Goal: Information Seeking & Learning: Learn about a topic

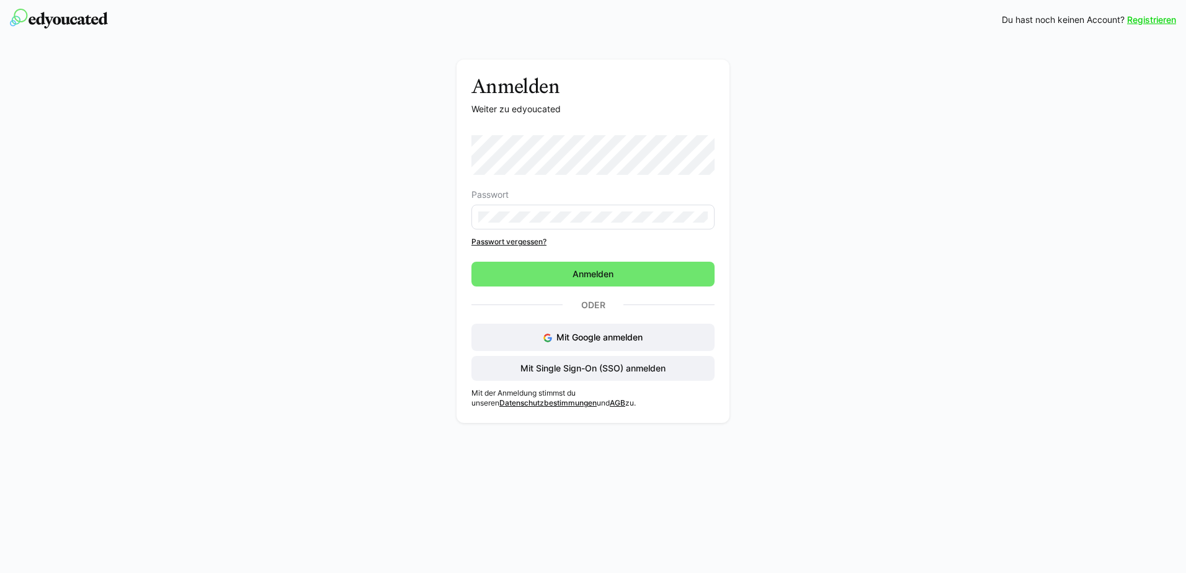
click at [533, 212] on eds-input at bounding box center [593, 217] width 243 height 25
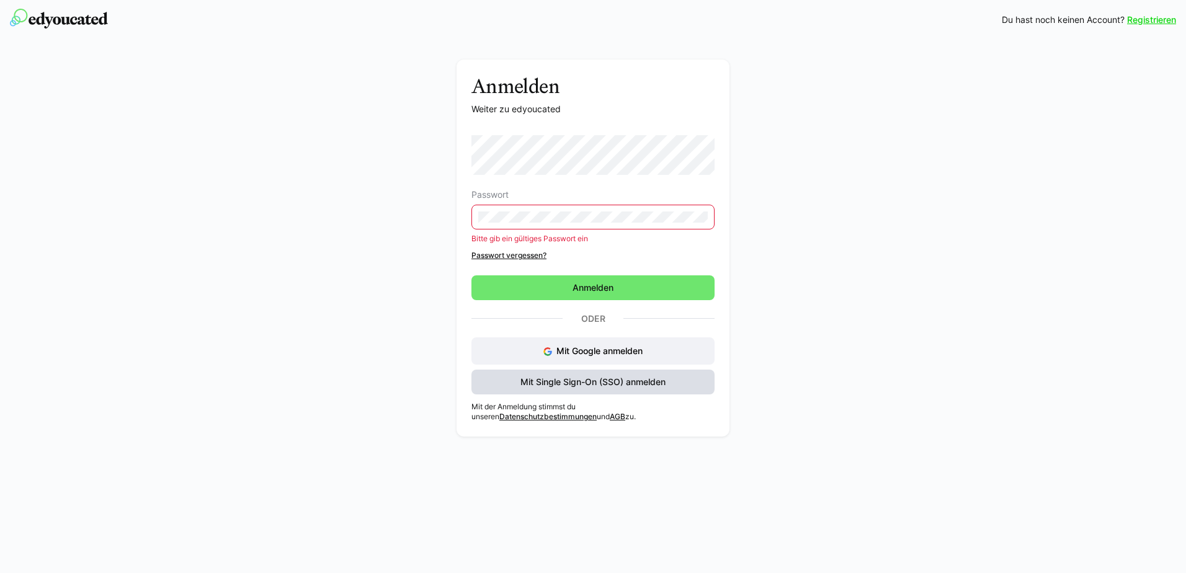
click at [620, 372] on span "Mit Single Sign-On (SSO) anmelden" at bounding box center [593, 382] width 243 height 25
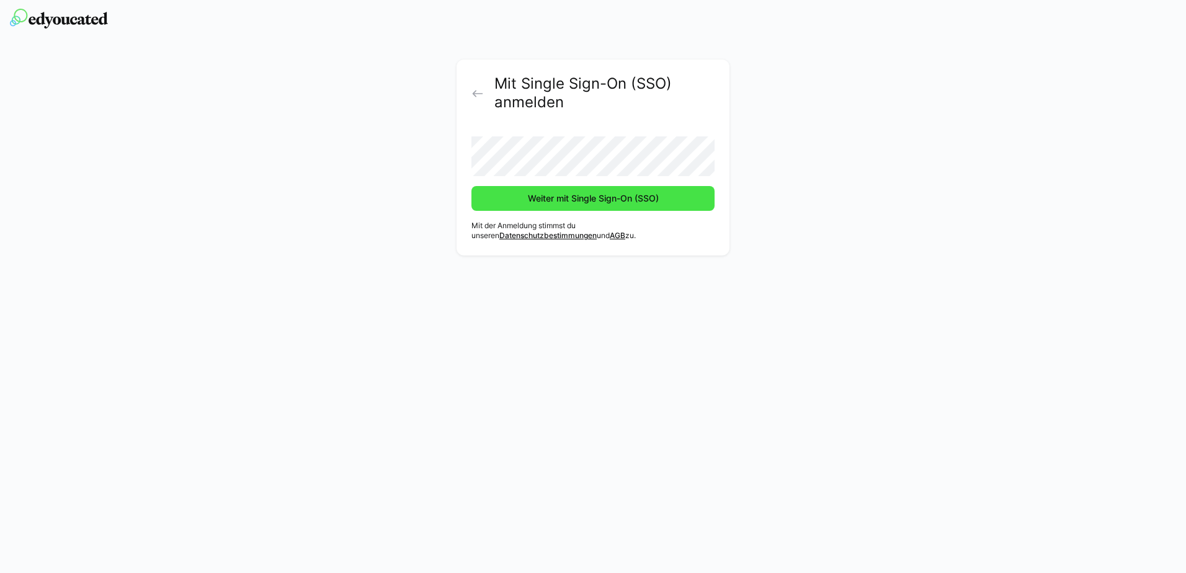
click at [557, 200] on span "Weiter mit Single Sign-On (SSO)" at bounding box center [593, 198] width 135 height 12
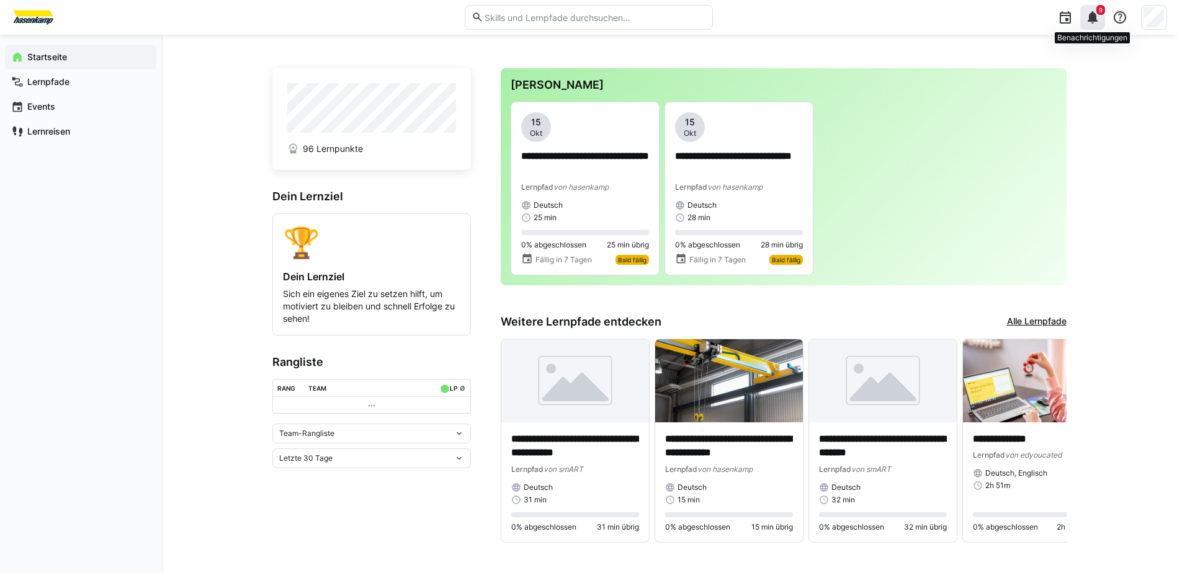
click at [1096, 25] on div "9" at bounding box center [1092, 17] width 25 height 25
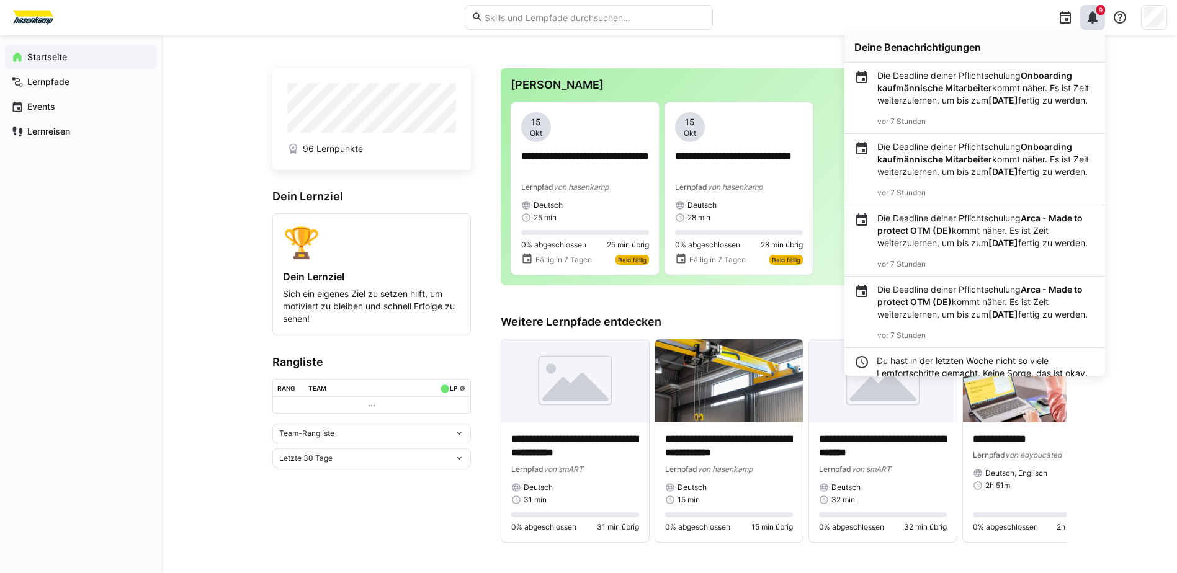
click at [1114, 125] on div "**********" at bounding box center [669, 312] width 1016 height 554
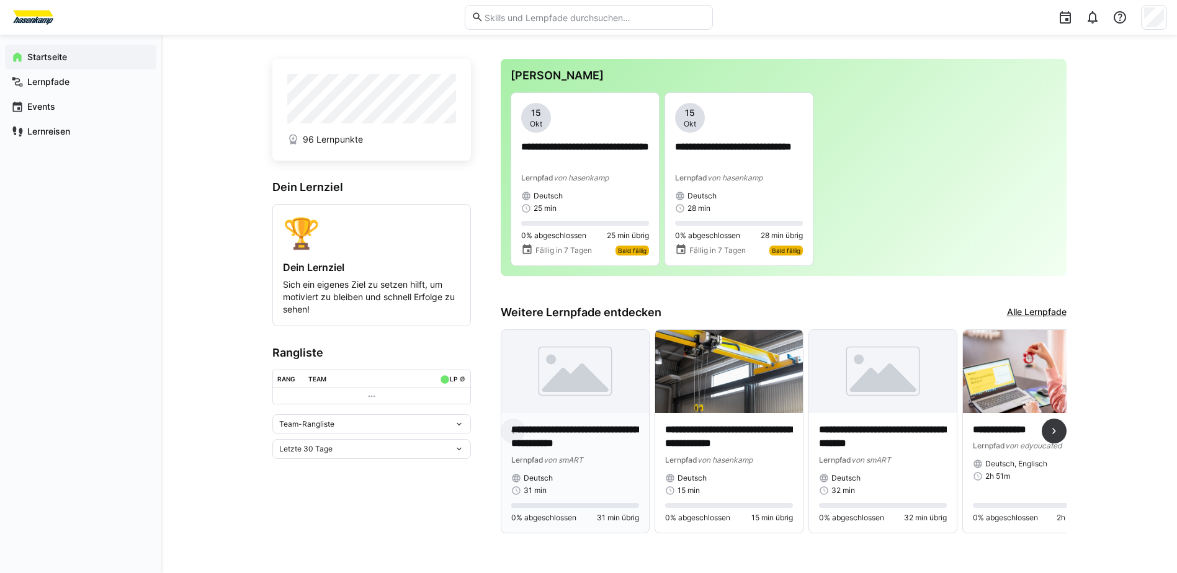
scroll to position [16, 0]
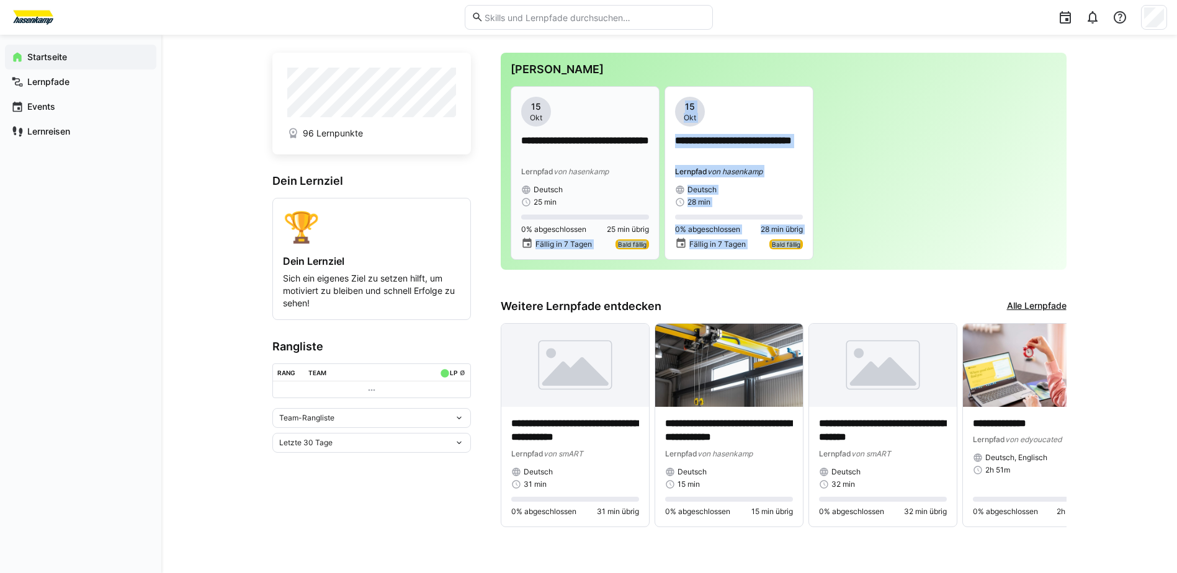
drag, startPoint x: 831, startPoint y: 247, endPoint x: 524, endPoint y: 248, distance: 307.1
click at [524, 248] on div "**********" at bounding box center [784, 173] width 546 height 174
drag, startPoint x: 524, startPoint y: 248, endPoint x: 832, endPoint y: 221, distance: 309.6
click at [831, 222] on div "**********" at bounding box center [784, 173] width 546 height 174
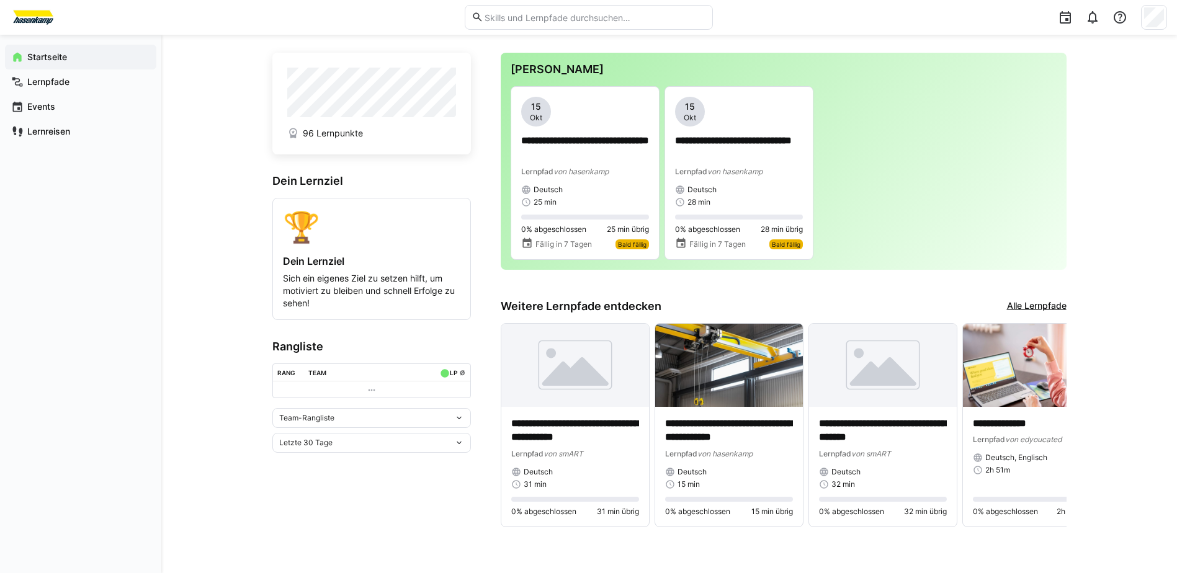
scroll to position [0, 0]
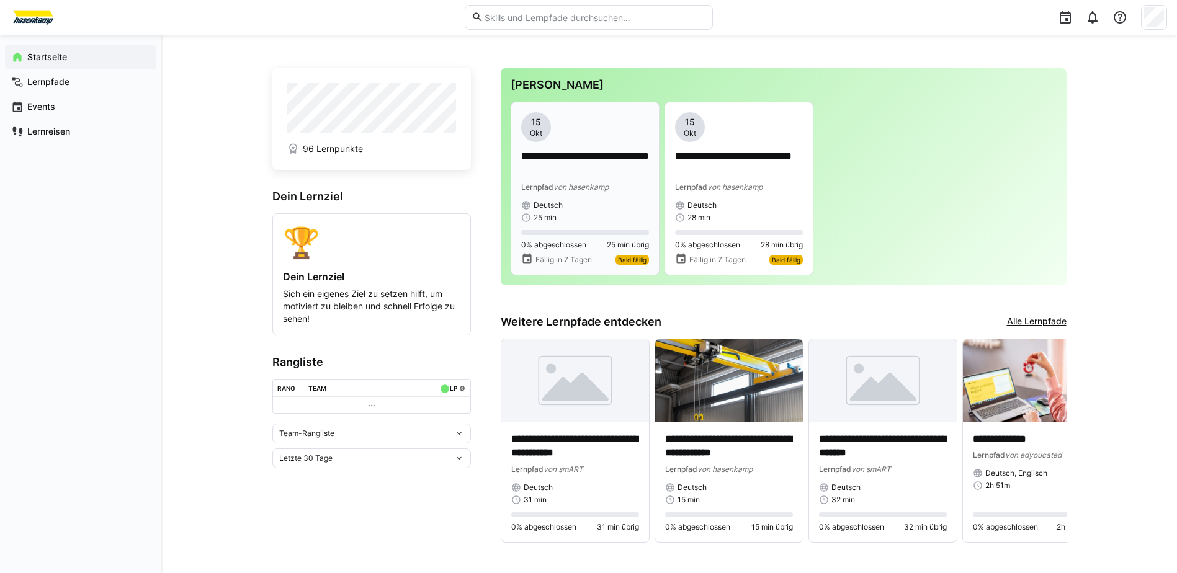
click at [588, 143] on div "**********" at bounding box center [585, 167] width 128 height 110
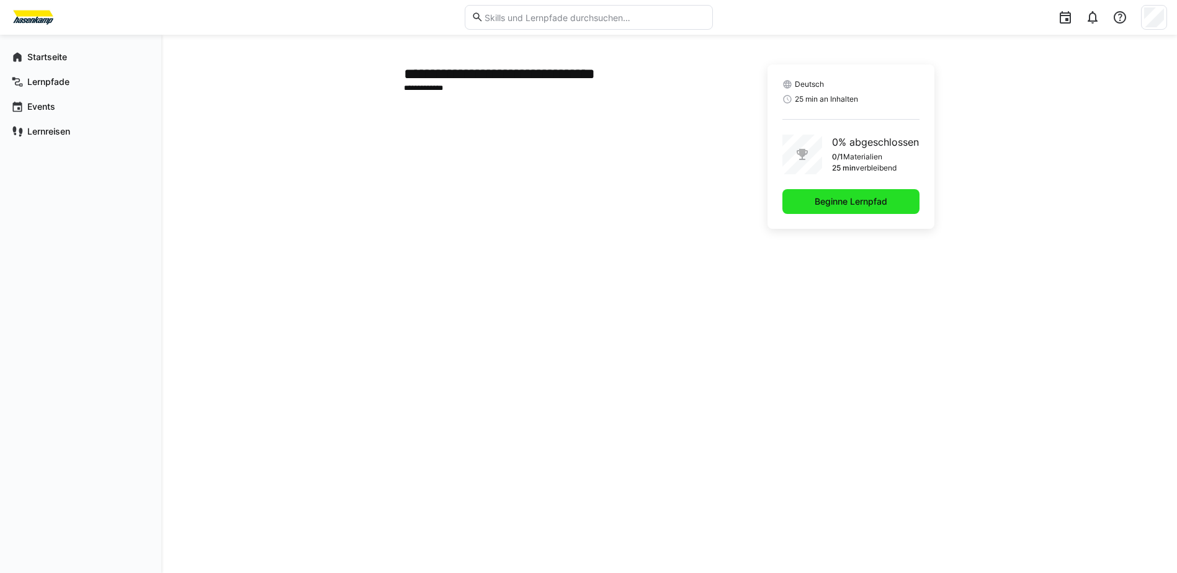
click at [589, 197] on span "Beginne Lernpfad" at bounding box center [851, 201] width 76 height 12
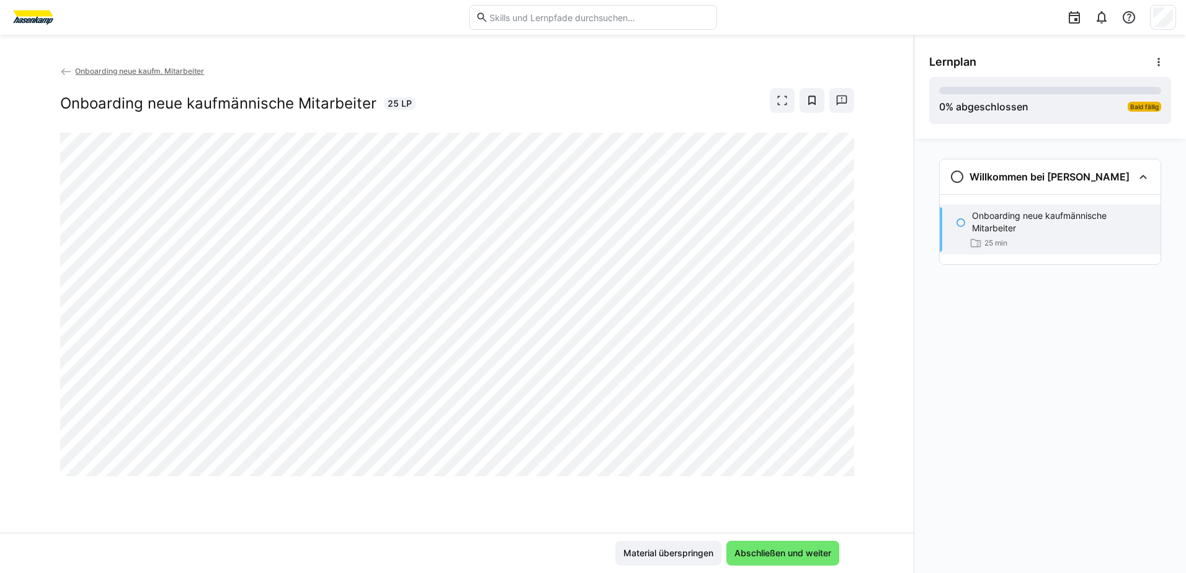
click at [135, 70] on span "Onboarding neue kaufm. Mitarbeiter" at bounding box center [139, 70] width 129 height 9
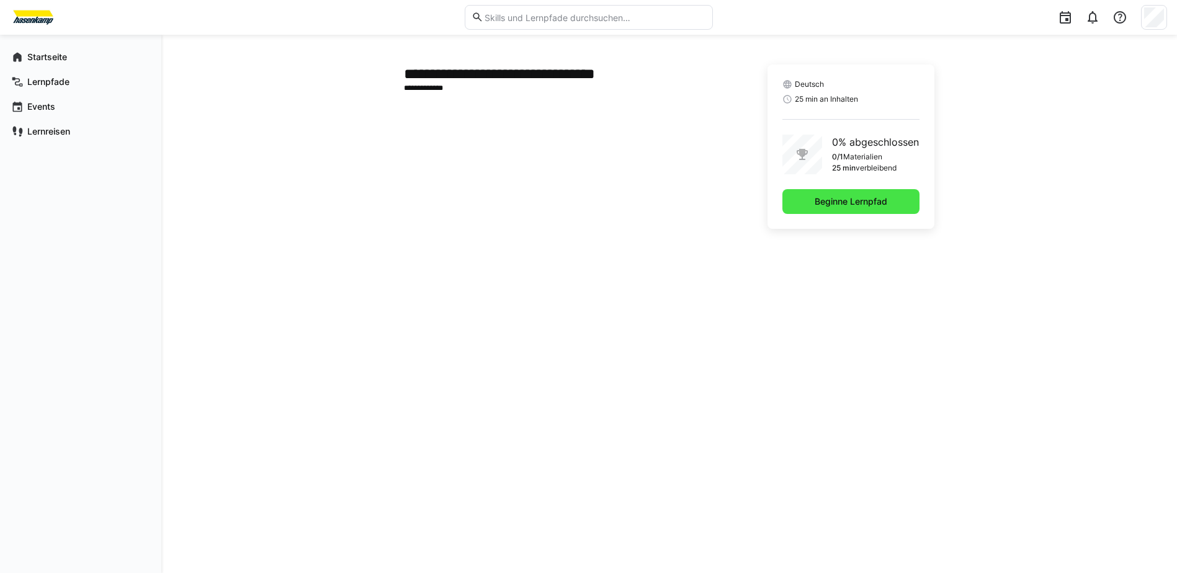
click at [589, 204] on span "Beginne Lernpfad" at bounding box center [851, 201] width 76 height 12
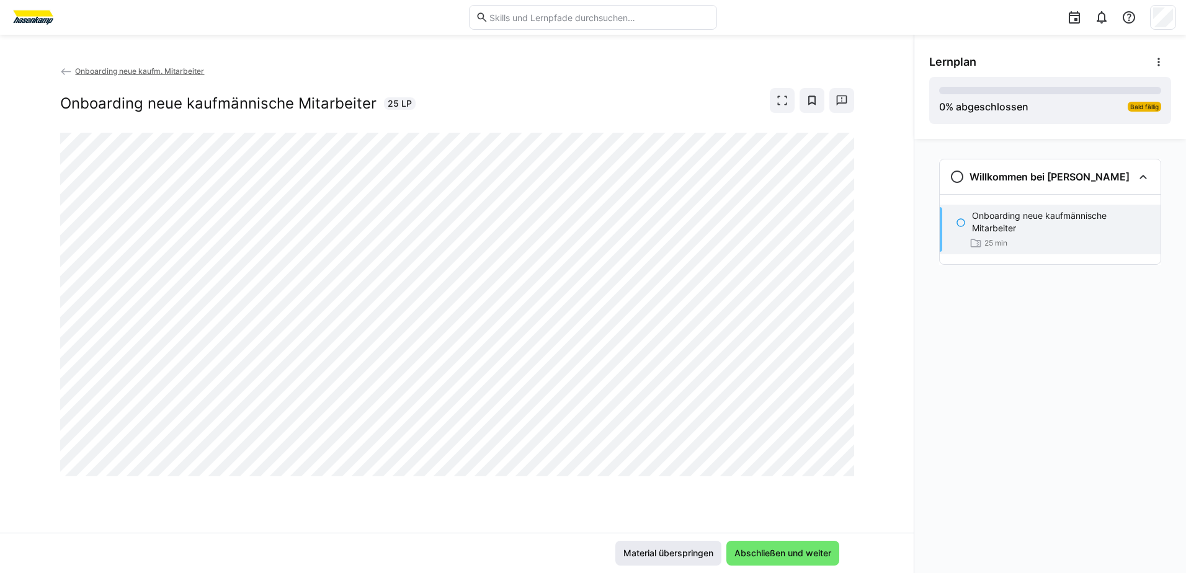
click at [589, 550] on span "Material überspringen" at bounding box center [669, 553] width 94 height 12
click at [589, 548] on span "Material überspringen" at bounding box center [669, 553] width 94 height 12
click at [589, 539] on div "Material überspringen Abschließen und weiter" at bounding box center [457, 553] width 914 height 40
click at [589, 552] on span "Material überspringen" at bounding box center [669, 553] width 94 height 12
click at [589, 553] on span "Material überspringen" at bounding box center [669, 553] width 94 height 12
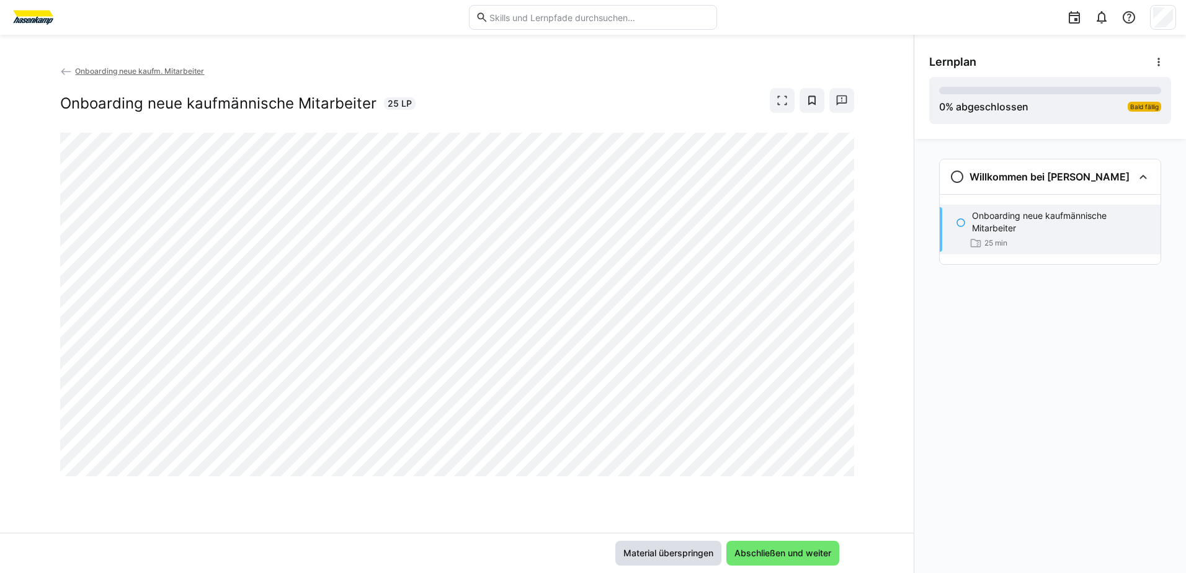
click at [589, 553] on span "Material überspringen" at bounding box center [669, 553] width 94 height 12
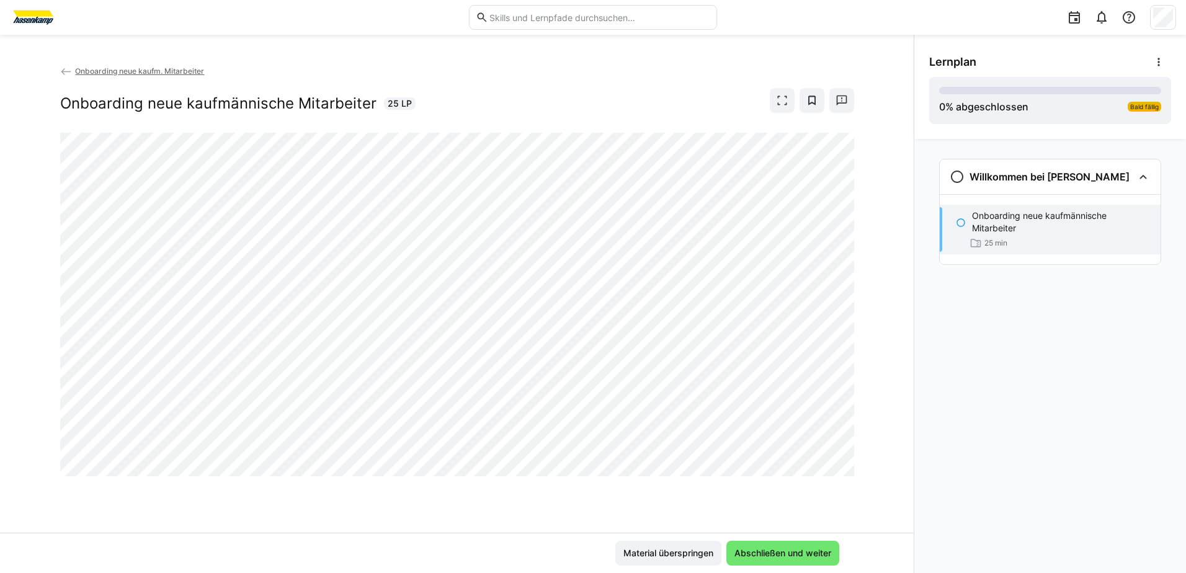
click at [589, 513] on div "Onboarding neue kaufm. Mitarbeiter Onboarding neue kaufmännische Mitarbeiter 25…" at bounding box center [457, 299] width 914 height 468
click at [589, 547] on span "Material überspringen" at bounding box center [668, 553] width 106 height 25
drag, startPoint x: 663, startPoint y: 549, endPoint x: 648, endPoint y: 517, distance: 35.5
click at [589, 547] on span "Material überspringen" at bounding box center [669, 553] width 94 height 12
click at [589, 535] on div "Material überspringen Abschließen und weiter" at bounding box center [457, 553] width 914 height 40
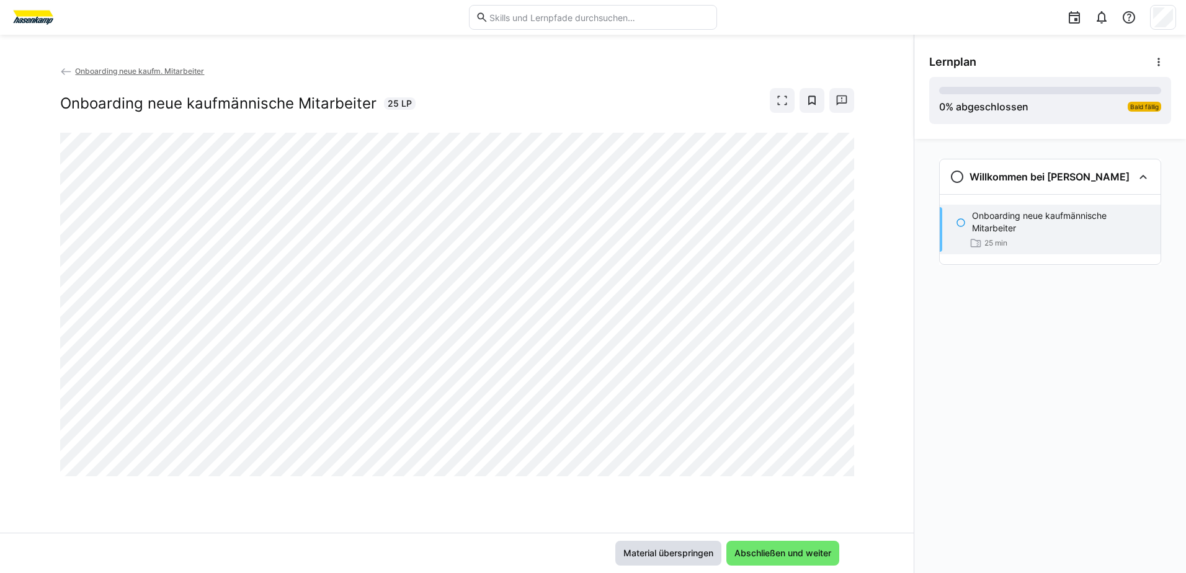
click at [589, 555] on span "Material überspringen" at bounding box center [669, 553] width 94 height 12
click at [589, 553] on span "Material überspringen" at bounding box center [669, 553] width 94 height 12
click at [589, 552] on span "Material überspringen" at bounding box center [669, 553] width 94 height 12
click at [589, 550] on span "Material überspringen" at bounding box center [669, 553] width 94 height 12
click at [589, 548] on span "Abschließen und weiter" at bounding box center [783, 553] width 101 height 12
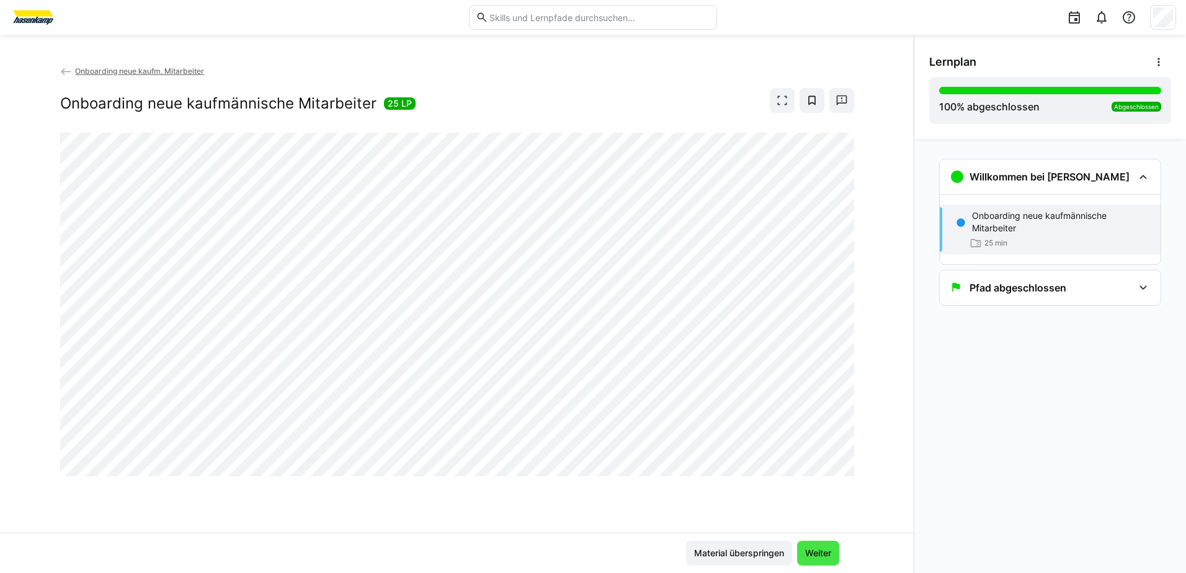
click at [589, 558] on span "Weiter" at bounding box center [818, 553] width 30 height 12
click at [589, 193] on div "Willkommen bei hasenkamp" at bounding box center [1050, 176] width 221 height 35
drag, startPoint x: 1090, startPoint y: 194, endPoint x: 1090, endPoint y: 205, distance: 11.2
click at [589, 205] on app-classroom-navigation "Willkommen bei hasenkamp Onboarding neue kaufmännische Mitarbeiter 25 min Pfad …" at bounding box center [1050, 214] width 242 height 120
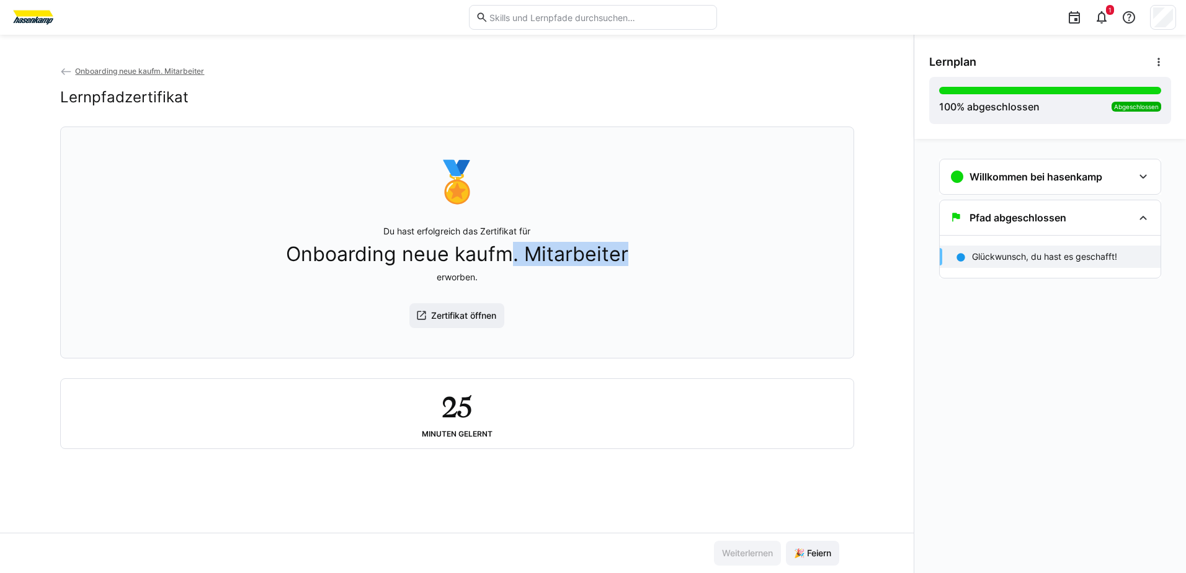
drag, startPoint x: 523, startPoint y: 262, endPoint x: 625, endPoint y: 263, distance: 101.8
click at [625, 263] on span "Onboarding neue kaufm. Mitarbeiter" at bounding box center [457, 255] width 342 height 24
click at [486, 322] on span "Zertifikat öffnen" at bounding box center [463, 316] width 69 height 12
click at [818, 556] on span "🎉 Feiern" at bounding box center [812, 553] width 41 height 12
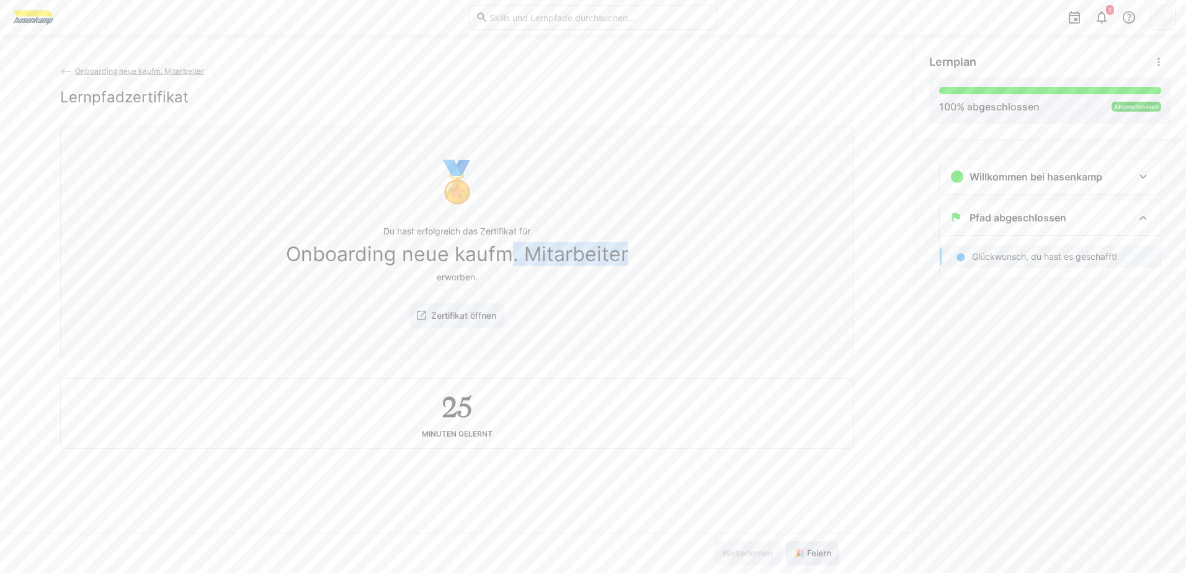
click at [794, 550] on span "🎉 Feiern" at bounding box center [812, 553] width 41 height 12
click at [795, 551] on span "🎉 Feiern" at bounding box center [812, 553] width 41 height 12
click at [796, 552] on span "🎉 Feiern" at bounding box center [812, 553] width 41 height 12
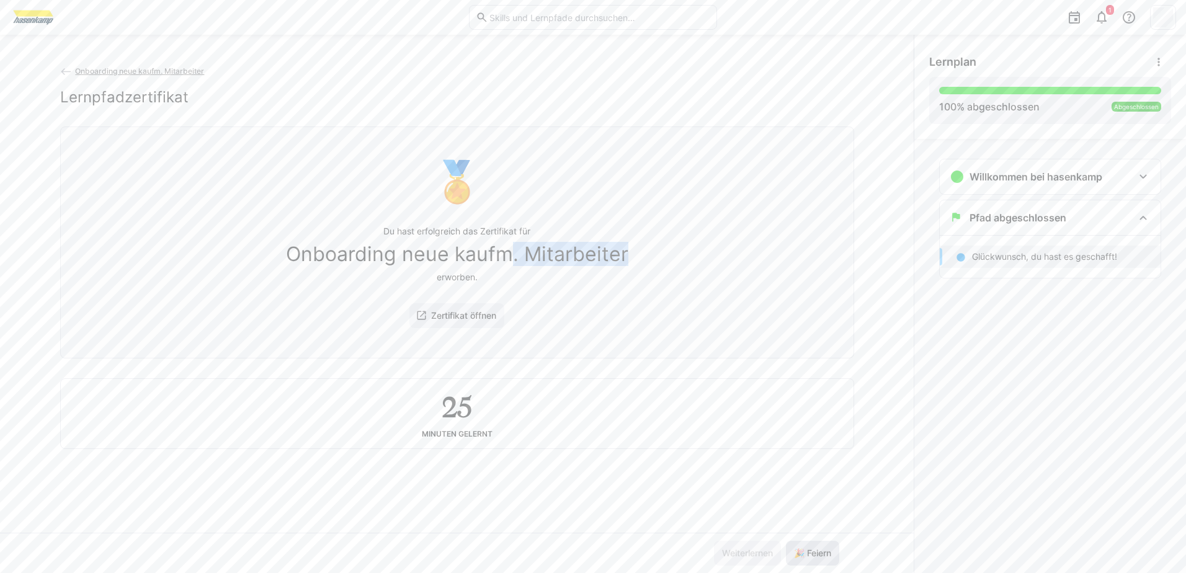
click at [796, 552] on span "🎉 Feiern" at bounding box center [812, 553] width 41 height 12
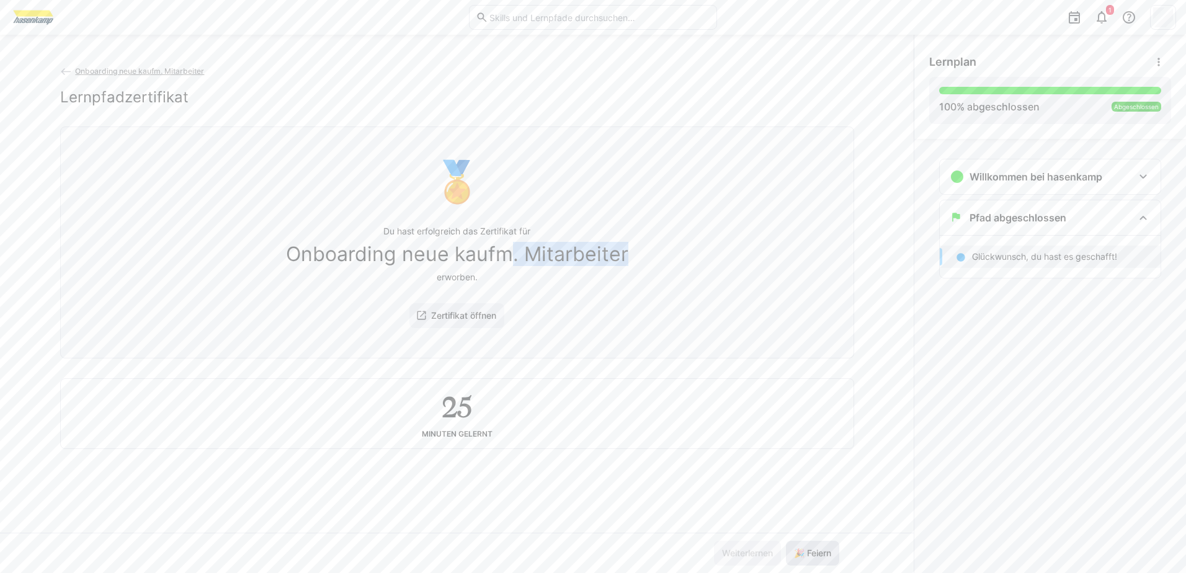
click at [796, 552] on span "🎉 Feiern" at bounding box center [812, 553] width 41 height 12
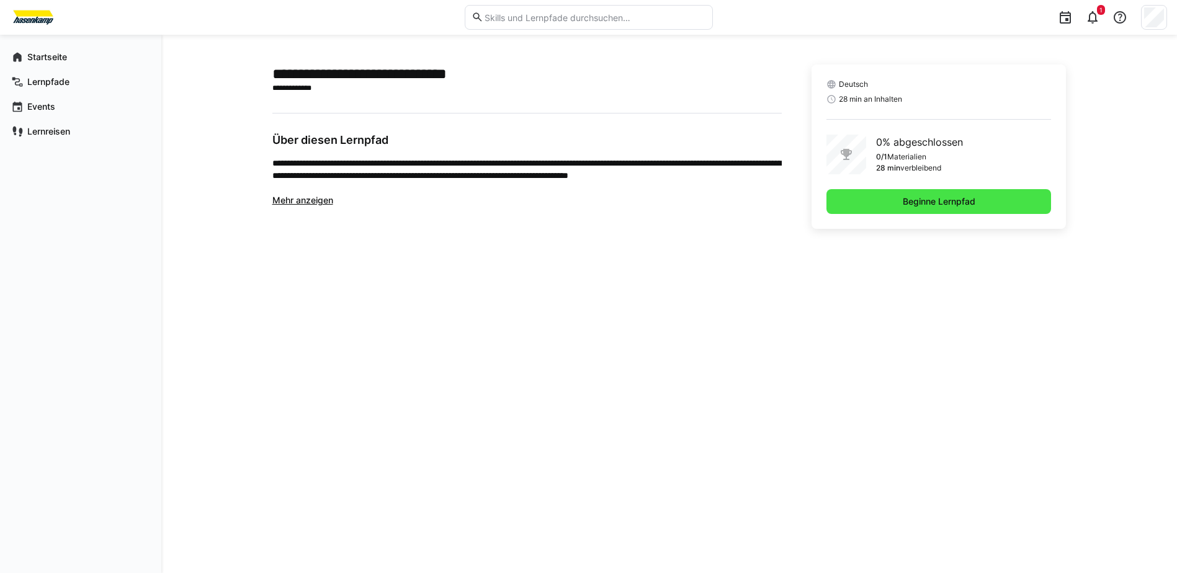
click at [937, 200] on span "Beginne Lernpfad" at bounding box center [939, 201] width 76 height 12
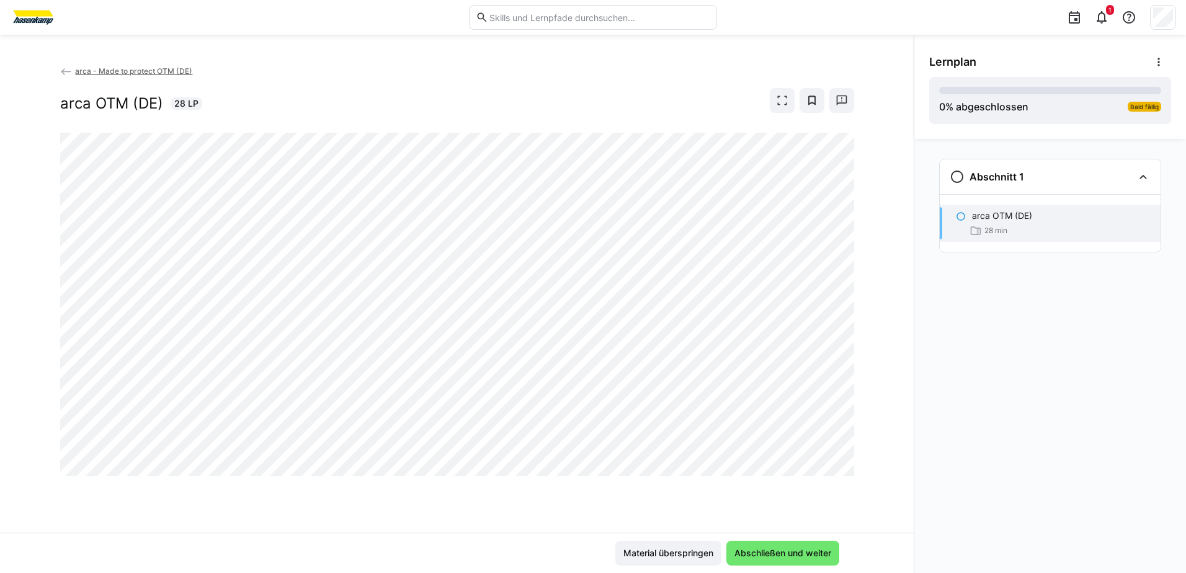
click at [849, 467] on div at bounding box center [840, 480] width 30 height 26
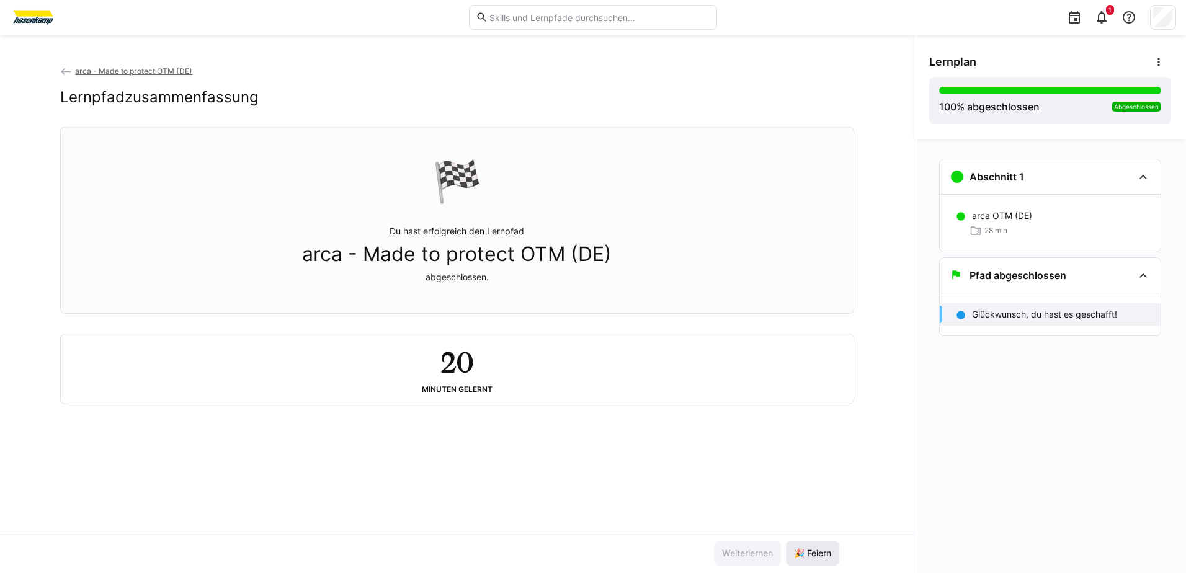
click at [813, 550] on span "🎉 Feiern" at bounding box center [812, 553] width 41 height 12
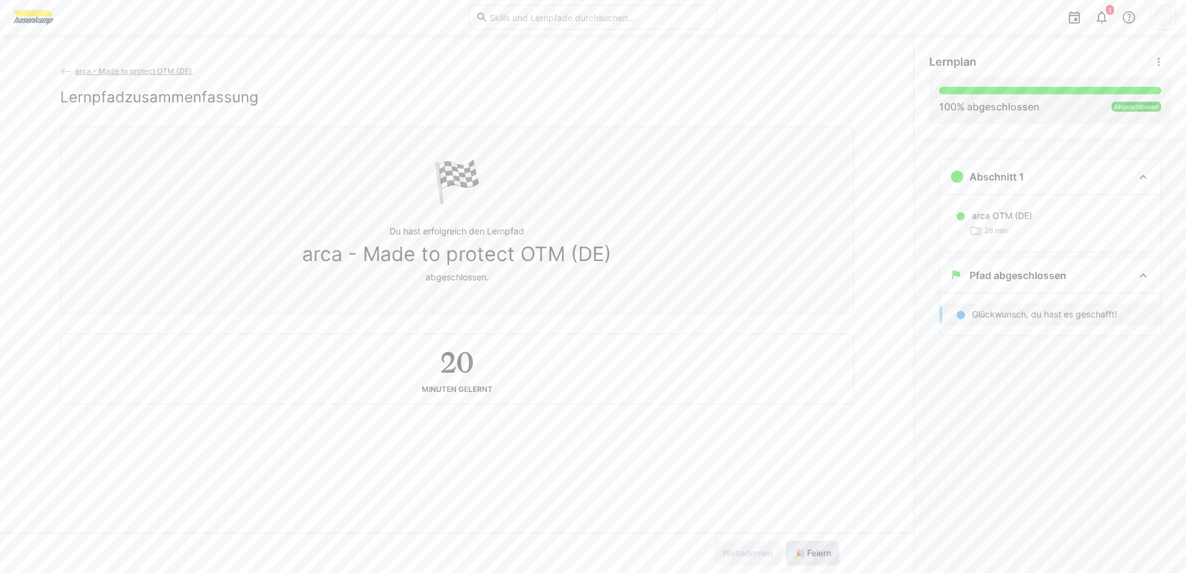
click at [813, 550] on span "🎉 Feiern" at bounding box center [812, 553] width 41 height 12
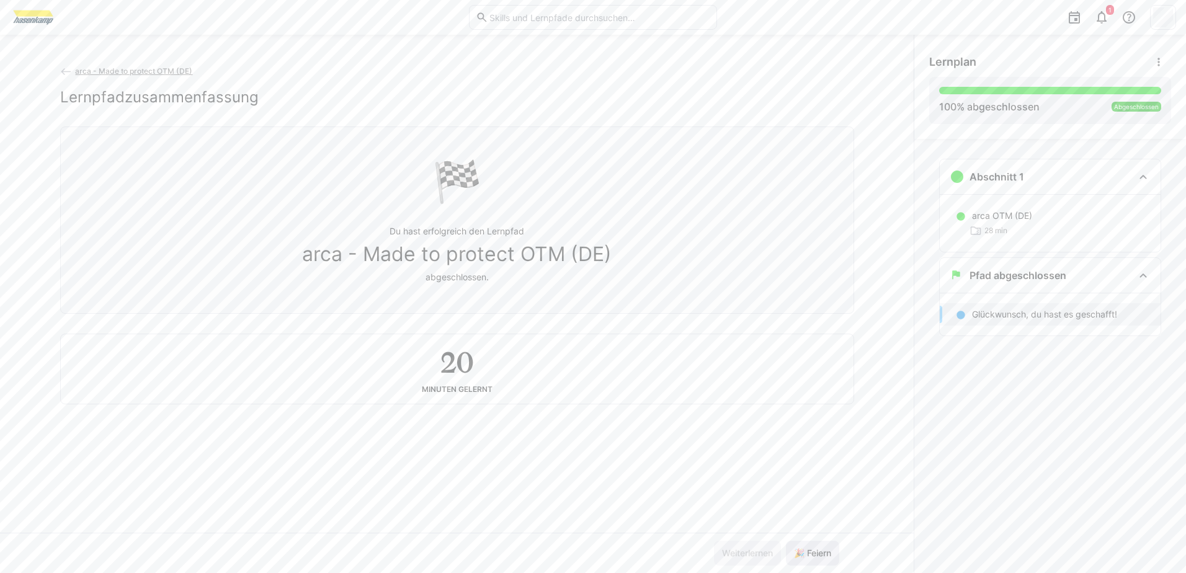
click at [813, 550] on span "🎉 Feiern" at bounding box center [812, 553] width 41 height 12
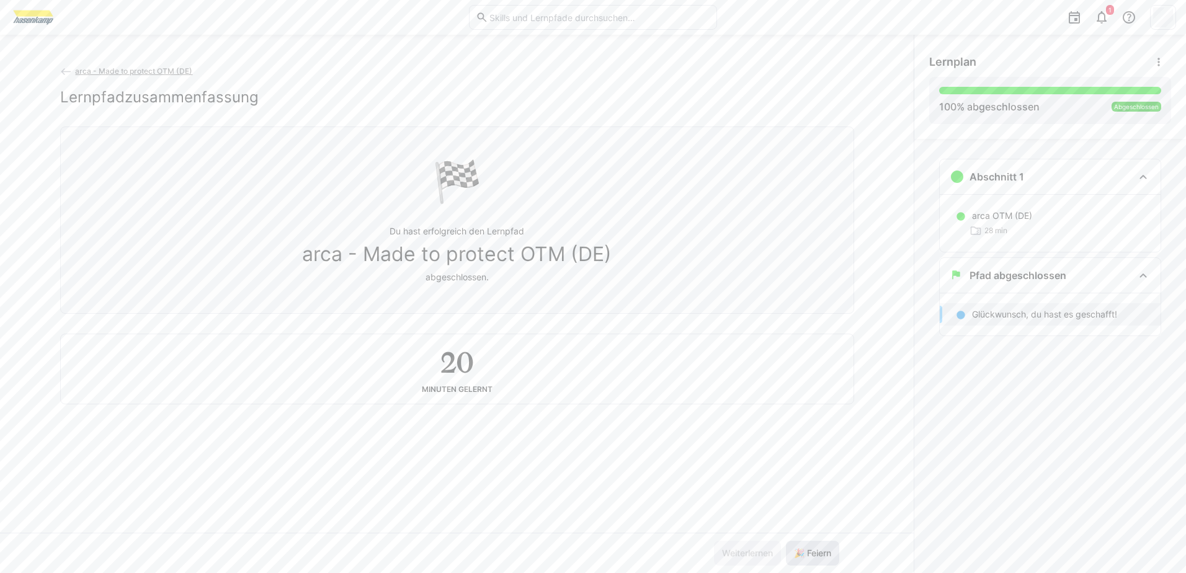
click at [814, 550] on span "🎉 Feiern" at bounding box center [812, 553] width 41 height 12
click at [815, 548] on span "🎉 Feiern" at bounding box center [812, 553] width 41 height 12
click at [815, 545] on span "🎉 Feiern" at bounding box center [812, 553] width 53 height 25
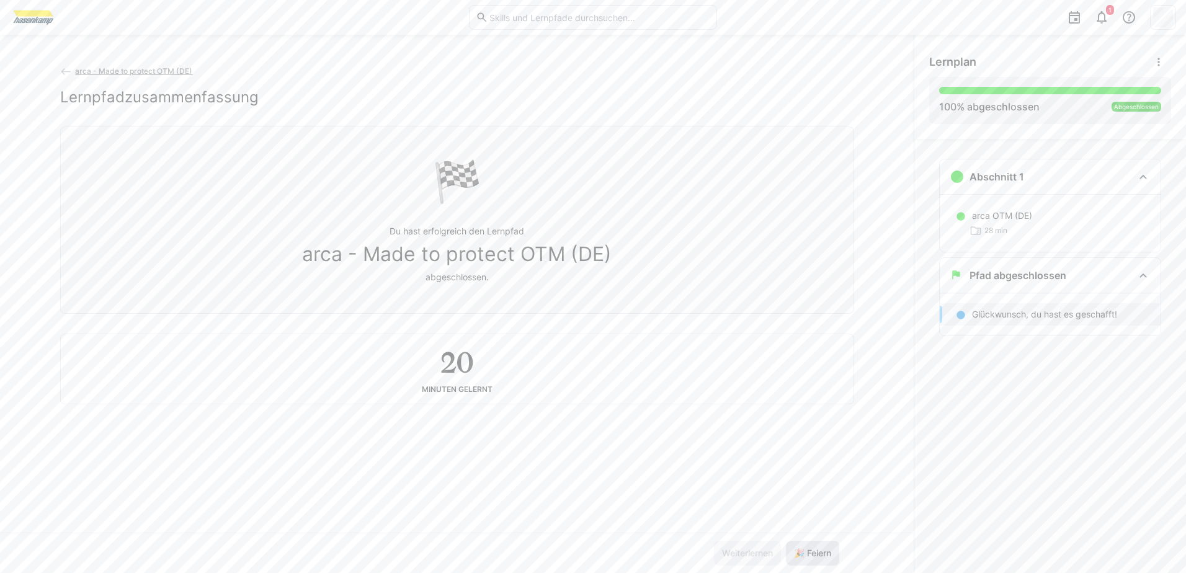
click at [815, 545] on span "🎉 Feiern" at bounding box center [812, 553] width 53 height 25
